Goal: Find specific page/section: Find specific page/section

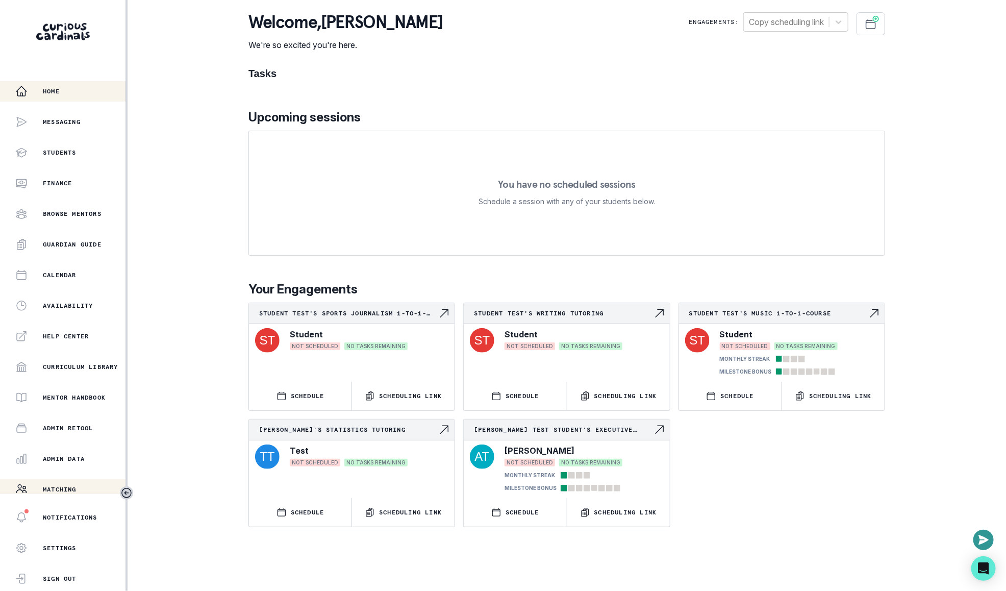
click at [82, 482] on button "Matching" at bounding box center [62, 489] width 125 height 20
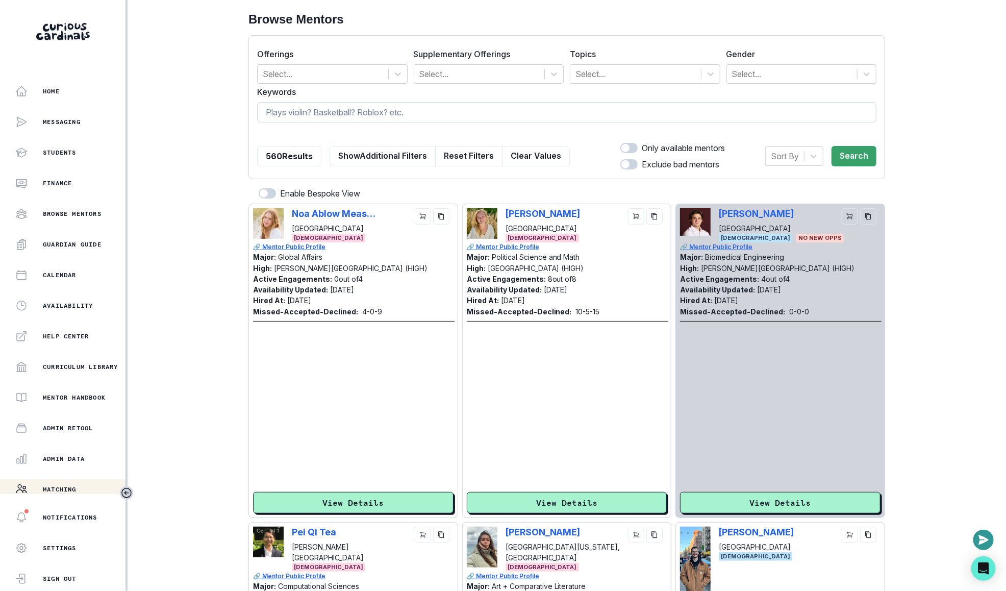
click at [355, 110] on input at bounding box center [566, 112] width 619 height 20
type input "[PERSON_NAME]"
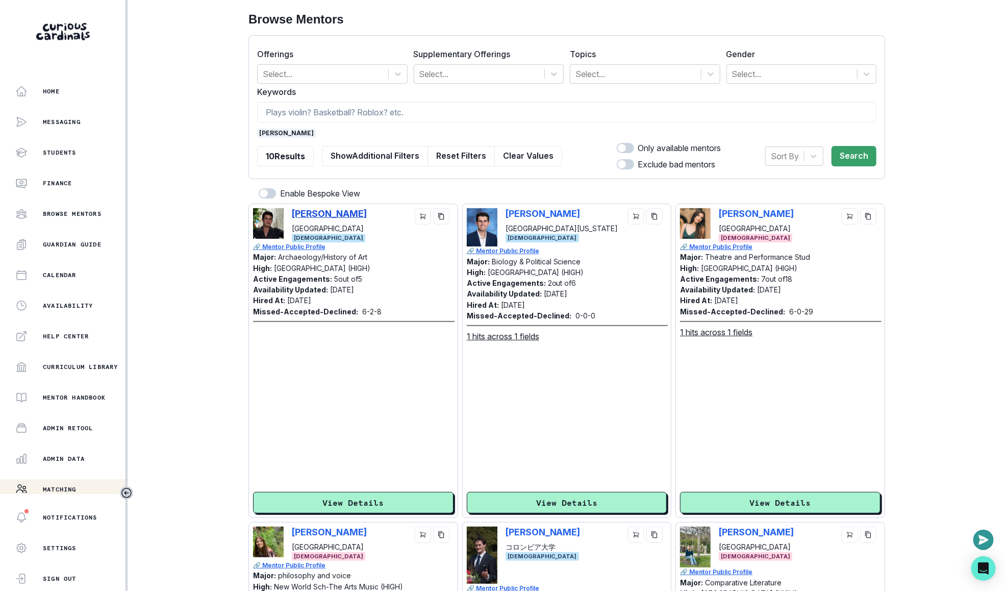
click at [331, 212] on p "[PERSON_NAME]" at bounding box center [329, 213] width 75 height 11
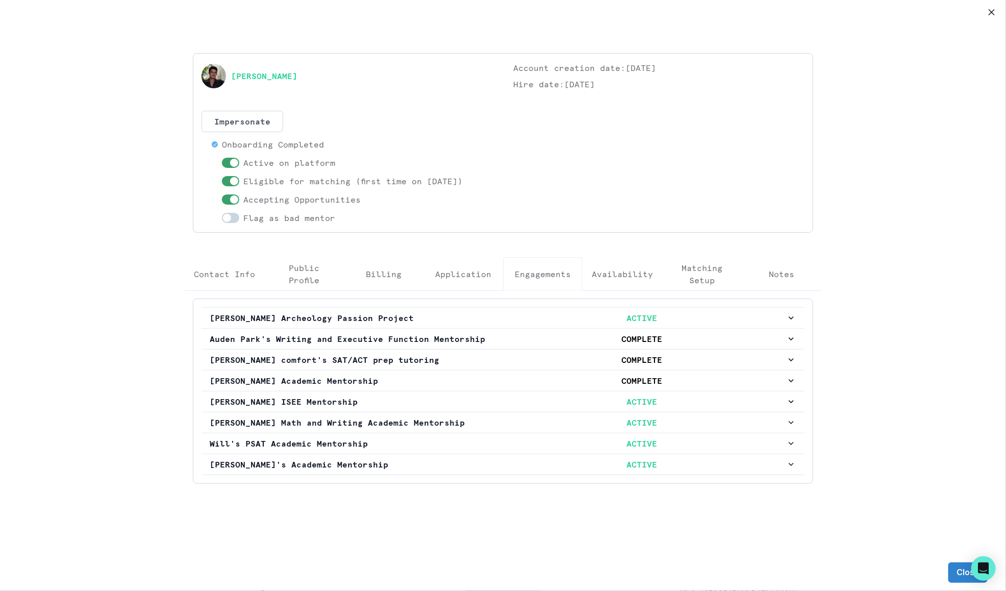
click at [522, 263] on button "Engagements" at bounding box center [543, 274] width 80 height 34
click at [421, 401] on p "[PERSON_NAME] ISEE Mentorship" at bounding box center [354, 401] width 288 height 12
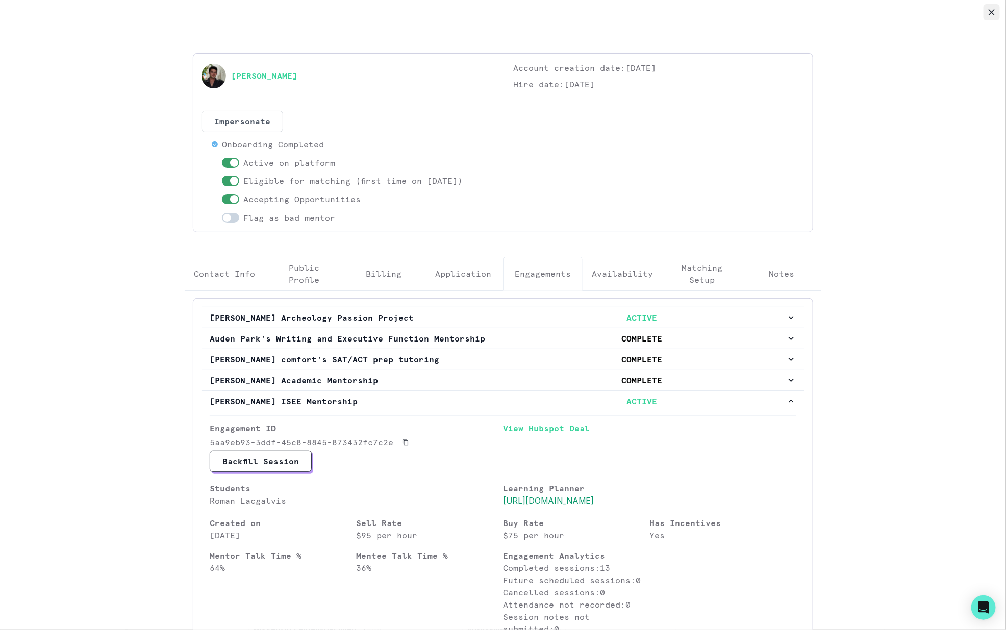
click at [992, 12] on icon "Close" at bounding box center [991, 12] width 6 height 6
